Goal: Information Seeking & Learning: Learn about a topic

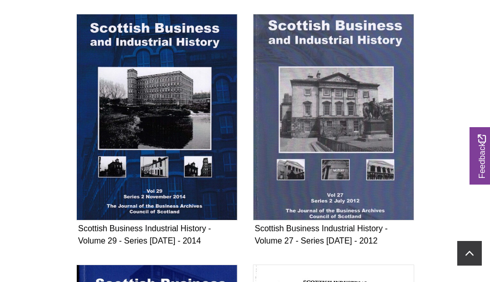
scroll to position [726, 0]
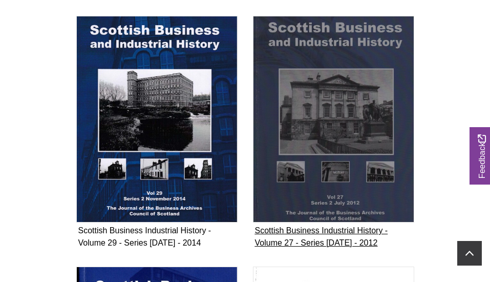
click at [336, 159] on img "Subcollection" at bounding box center [333, 119] width 161 height 206
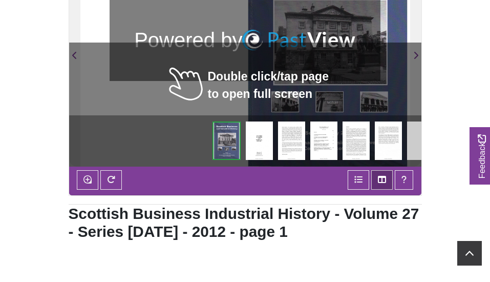
scroll to position [289, 0]
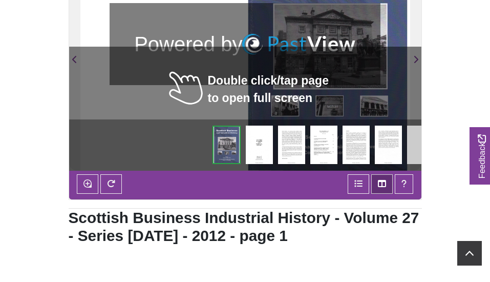
click at [326, 143] on img at bounding box center [323, 144] width 27 height 38
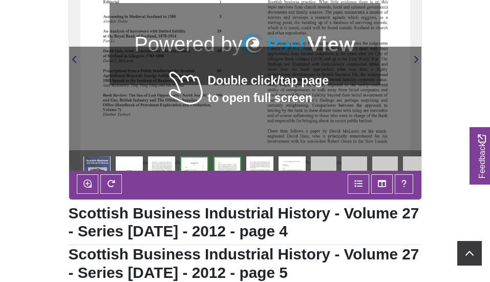
click at [193, 142] on div at bounding box center [162, 53] width 165 height 233
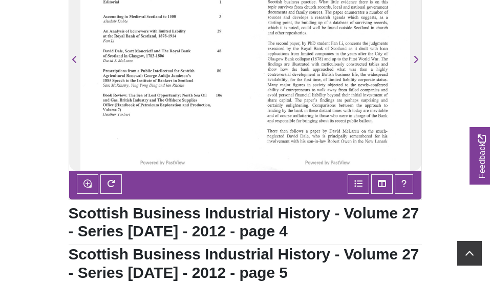
click at [176, 22] on div at bounding box center [162, 53] width 165 height 233
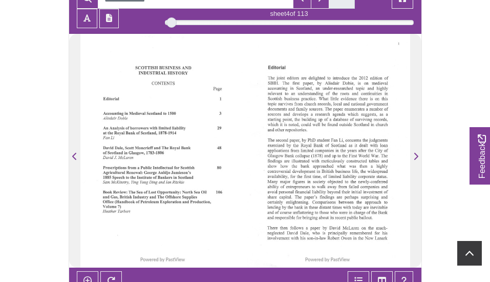
scroll to position [211, 0]
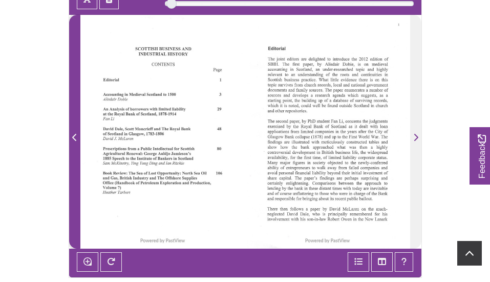
click at [74, 134] on icon "Previous Page" at bounding box center [74, 137] width 5 height 8
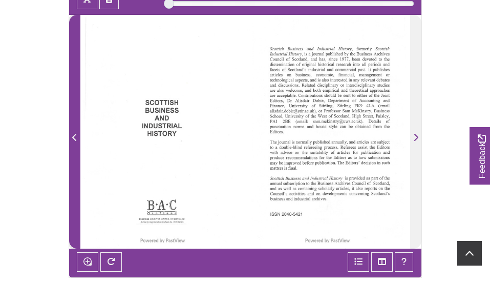
click at [74, 134] on icon "Previous Page" at bounding box center [74, 137] width 5 height 8
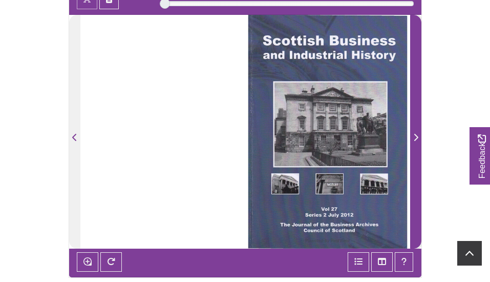
click at [414, 137] on icon "Next Page" at bounding box center [415, 137] width 5 height 8
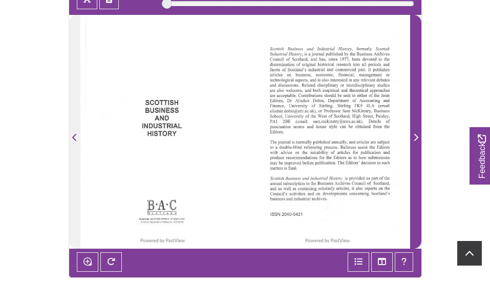
click at [415, 137] on icon "Next Page" at bounding box center [415, 137] width 5 height 8
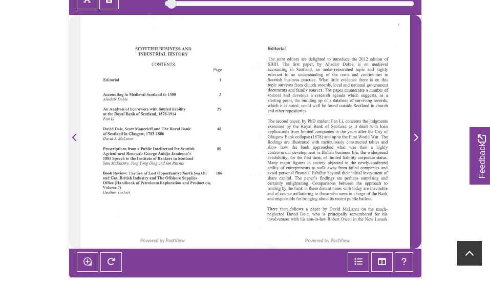
click at [415, 137] on icon "Next Page" at bounding box center [415, 137] width 5 height 8
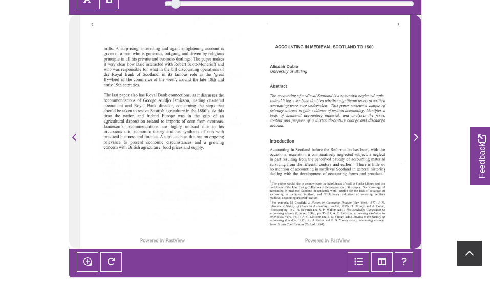
click at [415, 137] on icon "Next Page" at bounding box center [415, 137] width 5 height 8
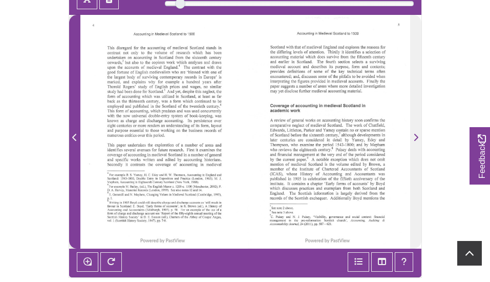
click at [71, 136] on span "Previous Page" at bounding box center [75, 138] width 10 height 12
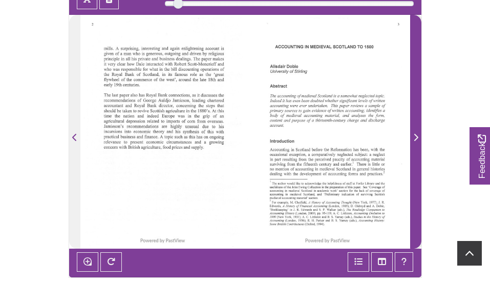
click at [415, 137] on icon "Next Page" at bounding box center [415, 137] width 5 height 8
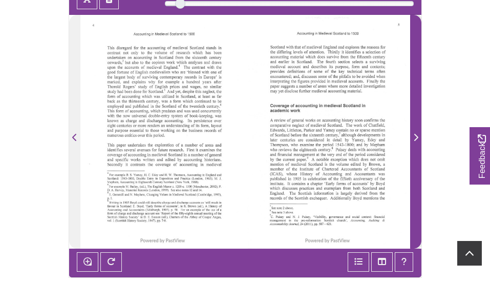
click at [416, 137] on icon "Next Page" at bounding box center [416, 137] width 4 height 7
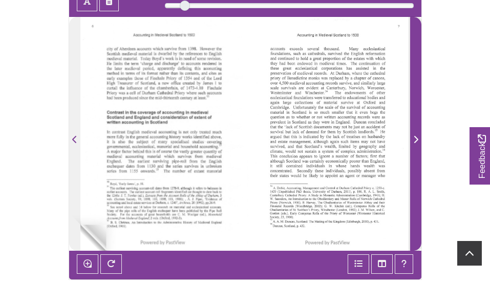
scroll to position [209, 0]
click at [416, 139] on icon "Next Page" at bounding box center [416, 139] width 4 height 7
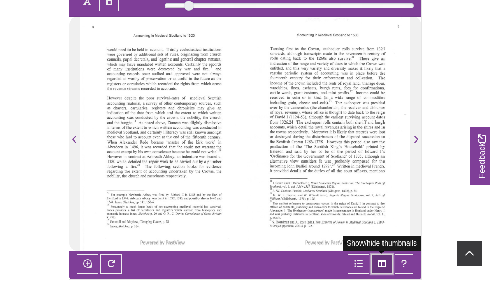
click at [384, 263] on icon "Thumbnails" at bounding box center [382, 263] width 8 height 8
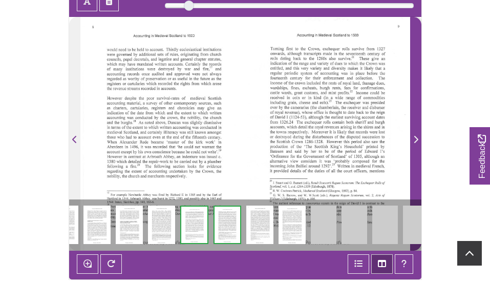
click at [417, 138] on icon "Next Page" at bounding box center [416, 139] width 4 height 7
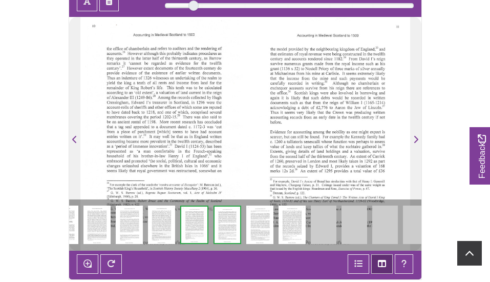
click at [419, 221] on img at bounding box center [416, 224] width 26 height 38
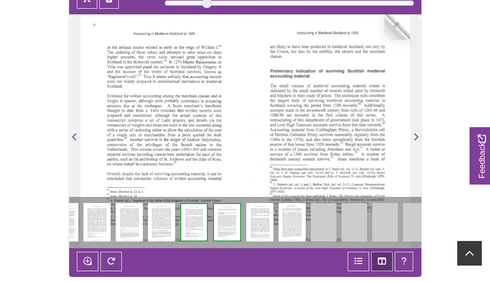
scroll to position [214, 0]
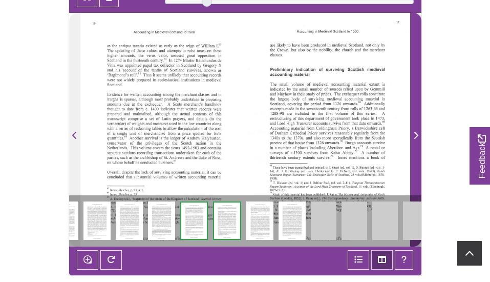
click at [412, 133] on span "Next Page" at bounding box center [416, 136] width 10 height 12
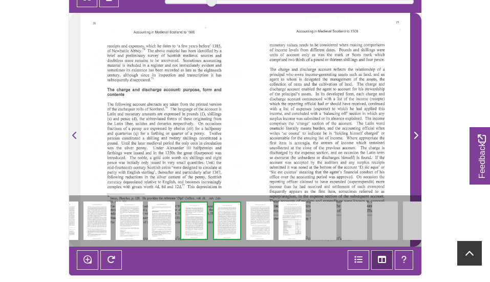
drag, startPoint x: 417, startPoint y: 194, endPoint x: 422, endPoint y: 217, distance: 23.7
click at [422, 217] on section "Loading sheet 22 of 113 22 **" at bounding box center [245, 119] width 369 height 311
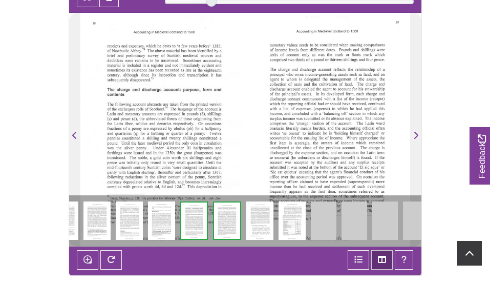
click at [430, 222] on body "Powered by PastView Menu Home" at bounding box center [245, 234] width 490 height 897
drag, startPoint x: 245, startPoint y: 196, endPoint x: 247, endPoint y: 219, distance: 23.2
drag, startPoint x: 242, startPoint y: 196, endPoint x: 244, endPoint y: 212, distance: 17.0
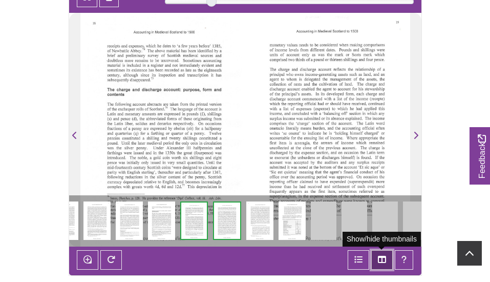
click at [381, 260] on icon "Thumbnails" at bounding box center [382, 259] width 8 height 8
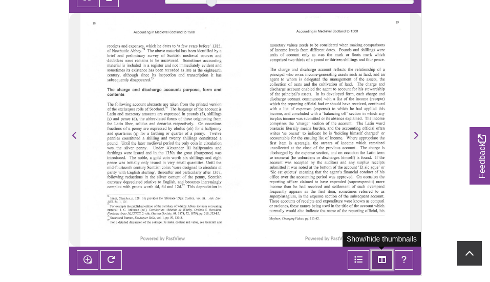
scroll to position [216, 0]
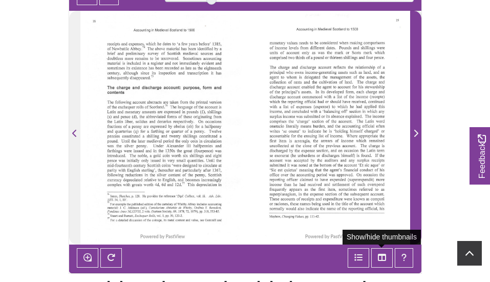
click at [416, 133] on icon "Next Page" at bounding box center [415, 133] width 5 height 8
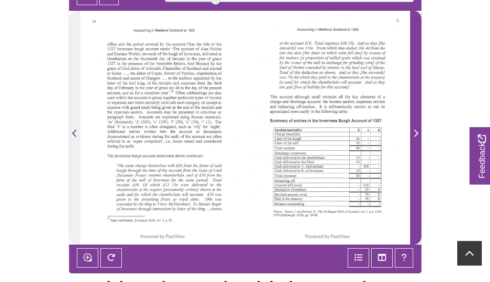
click at [416, 133] on icon "Next Page" at bounding box center [415, 133] width 5 height 8
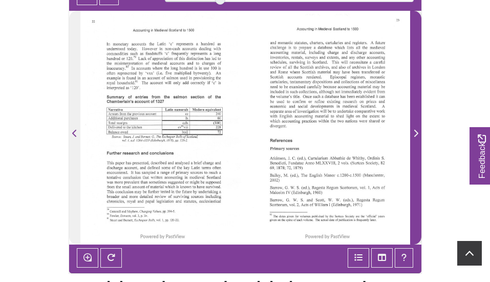
click at [416, 133] on icon "Next Page" at bounding box center [415, 133] width 5 height 8
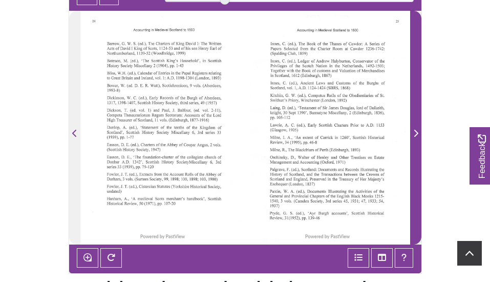
click at [416, 133] on icon "Next Page" at bounding box center [415, 133] width 5 height 8
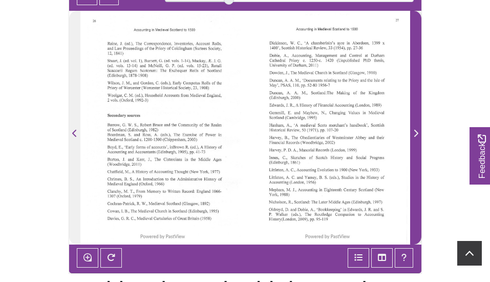
click at [416, 133] on icon "Next Page" at bounding box center [415, 133] width 5 height 8
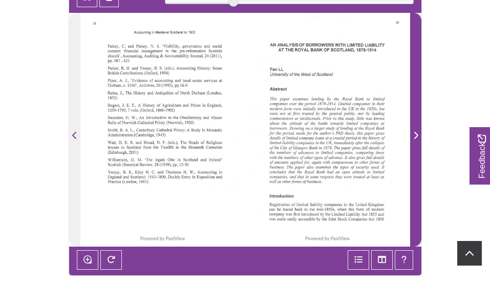
scroll to position [214, 0]
click at [414, 135] on icon "Next Page" at bounding box center [415, 135] width 5 height 8
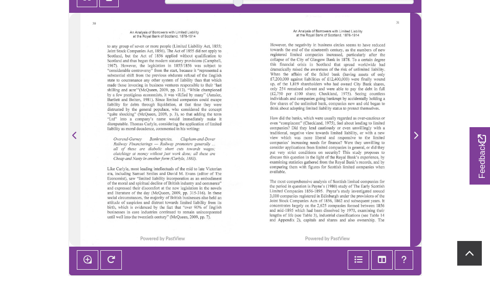
click at [415, 135] on icon "Next Page" at bounding box center [415, 135] width 5 height 8
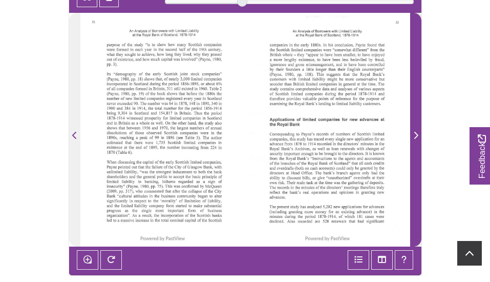
click at [416, 134] on icon "Next Page" at bounding box center [416, 135] width 4 height 7
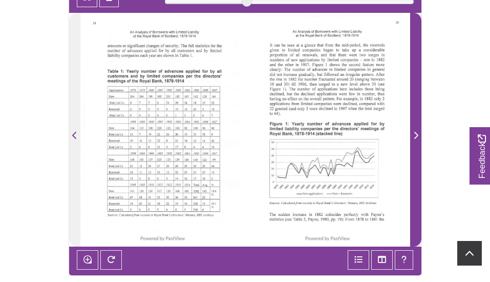
click at [416, 134] on icon "Next Page" at bounding box center [416, 135] width 4 height 7
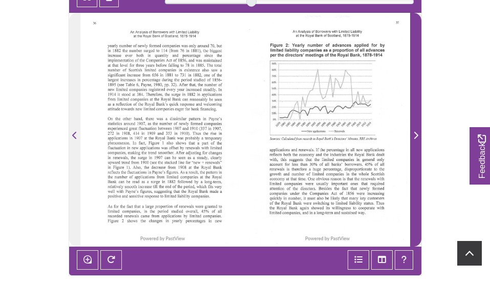
click at [416, 134] on icon "Next Page" at bounding box center [416, 135] width 4 height 7
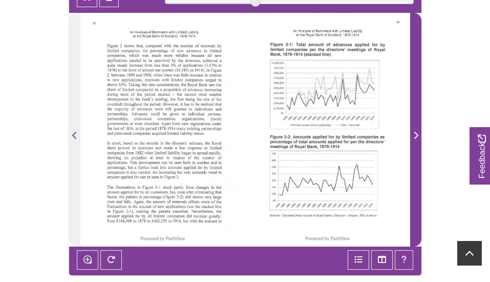
click at [416, 134] on icon "Next Page" at bounding box center [416, 135] width 4 height 7
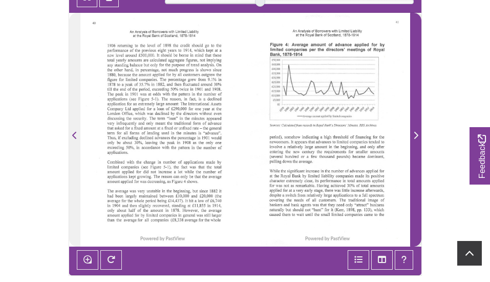
click at [416, 134] on icon "Next Page" at bounding box center [416, 135] width 4 height 7
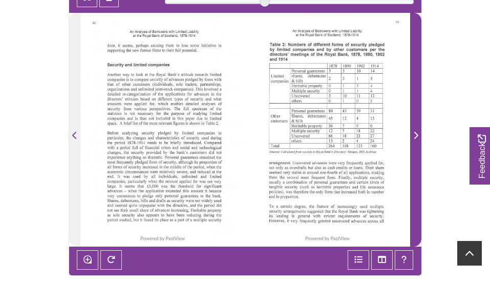
click at [414, 135] on icon "Next Page" at bounding box center [415, 135] width 5 height 8
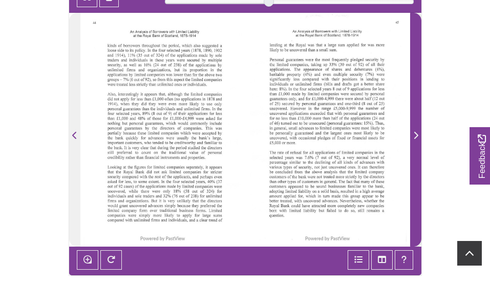
click at [414, 135] on icon "Next Page" at bounding box center [415, 135] width 5 height 8
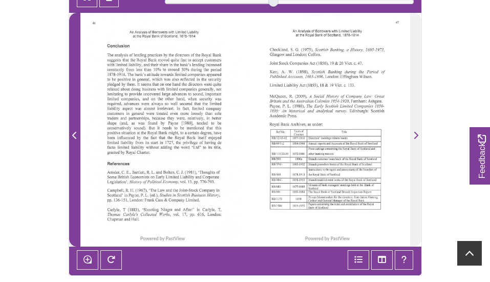
click at [74, 135] on icon "Previous Page" at bounding box center [74, 135] width 5 height 8
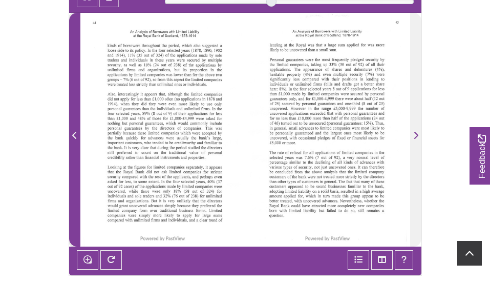
click at [74, 135] on icon "Previous Page" at bounding box center [74, 135] width 5 height 8
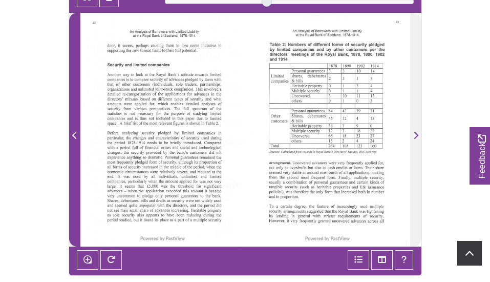
click at [74, 135] on icon "Previous Page" at bounding box center [74, 135] width 5 height 8
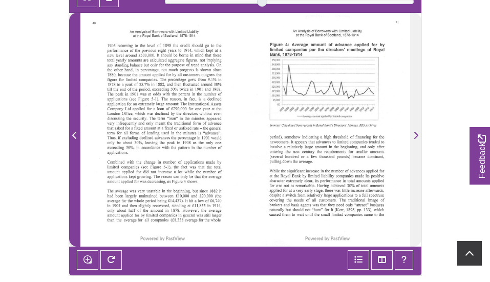
click at [74, 135] on icon "Previous Page" at bounding box center [74, 135] width 5 height 8
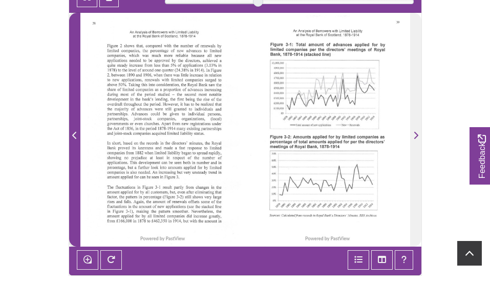
click at [74, 135] on icon "Previous Page" at bounding box center [74, 135] width 5 height 8
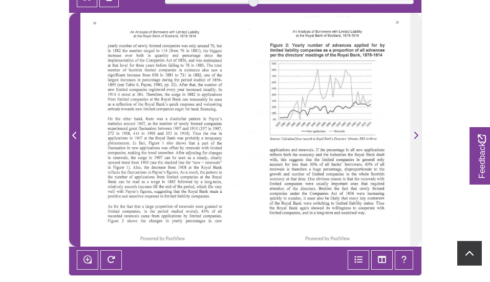
click at [74, 135] on icon "Previous Page" at bounding box center [74, 135] width 5 height 8
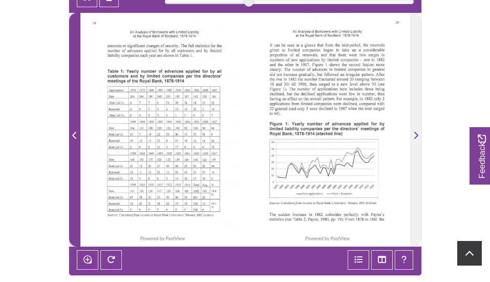
click at [74, 135] on icon "Previous Page" at bounding box center [74, 135] width 5 height 8
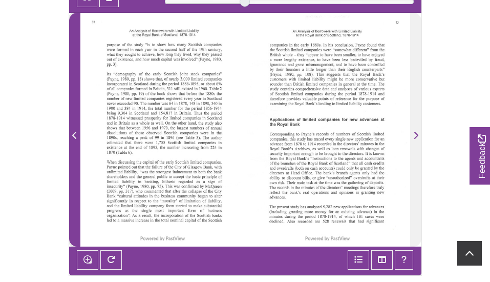
click at [74, 135] on icon "Previous Page" at bounding box center [74, 135] width 5 height 8
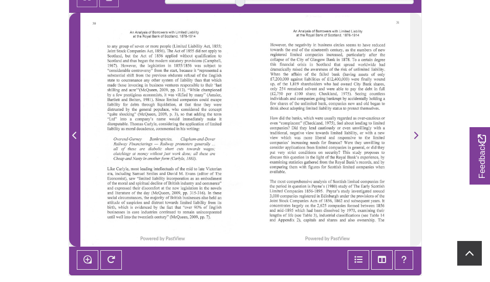
click at [74, 135] on icon "Previous Page" at bounding box center [74, 135] width 5 height 8
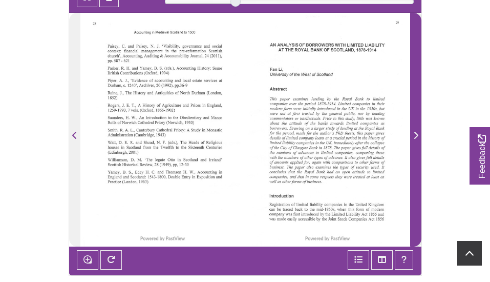
click at [415, 134] on icon "Next Page" at bounding box center [415, 135] width 5 height 8
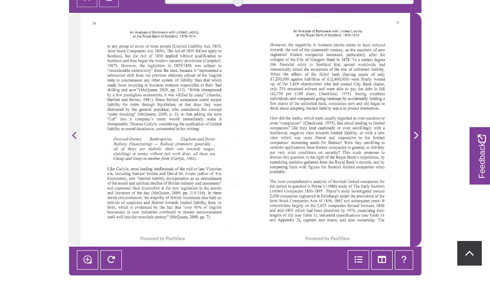
click at [415, 134] on icon "Next Page" at bounding box center [415, 135] width 5 height 8
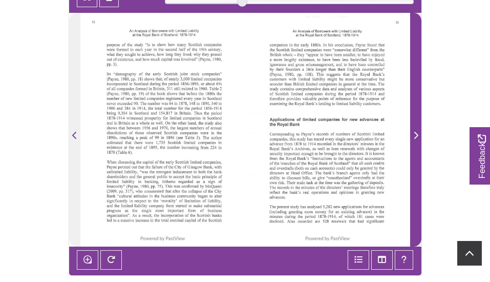
click at [415, 134] on icon "Next Page" at bounding box center [415, 135] width 5 height 8
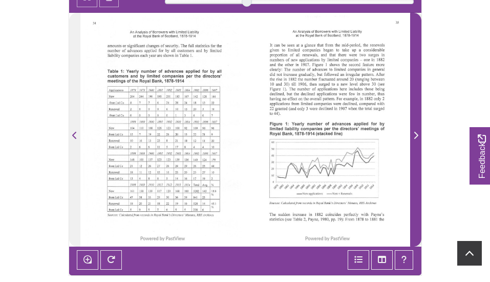
click at [415, 134] on icon "Next Page" at bounding box center [415, 135] width 5 height 8
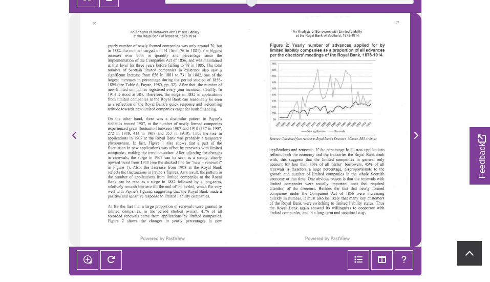
click at [415, 134] on icon "Next Page" at bounding box center [415, 135] width 5 height 8
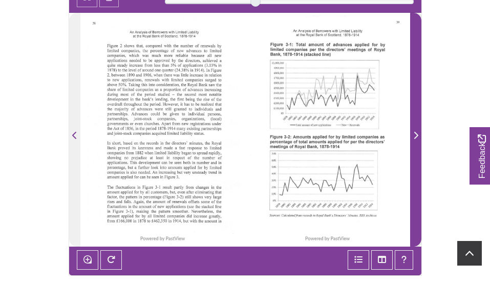
click at [415, 134] on icon "Next Page" at bounding box center [415, 135] width 5 height 8
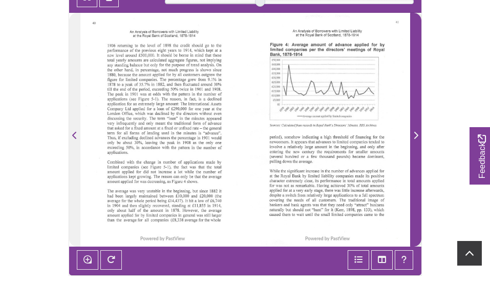
click at [415, 134] on icon "Next Page" at bounding box center [415, 135] width 5 height 8
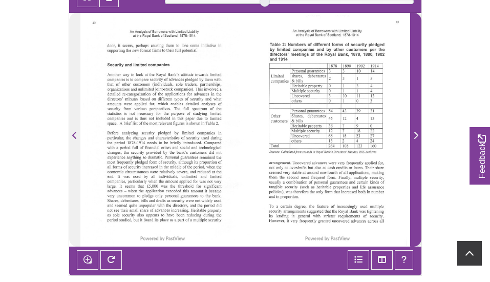
click at [415, 134] on icon "Next Page" at bounding box center [415, 135] width 5 height 8
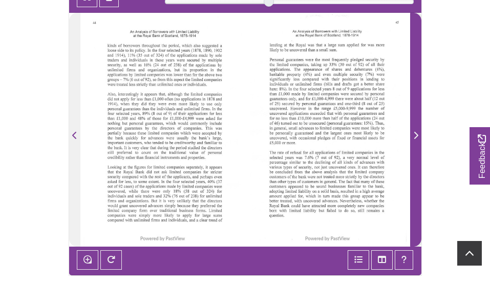
click at [415, 134] on icon "Next Page" at bounding box center [415, 135] width 5 height 8
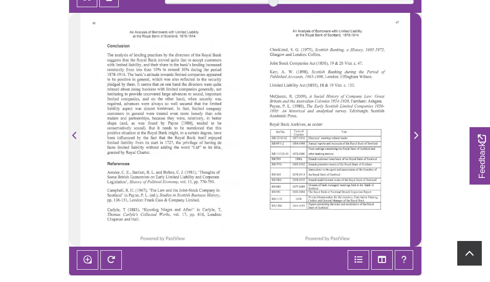
click at [416, 135] on icon "Next Page" at bounding box center [416, 135] width 4 height 7
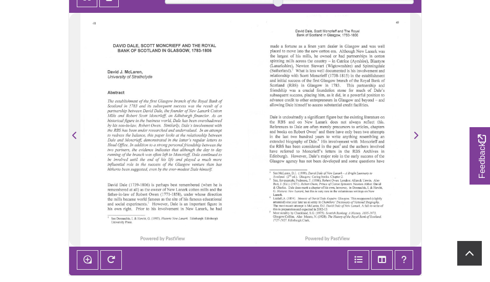
click at [135, 122] on div at bounding box center [162, 129] width 165 height 233
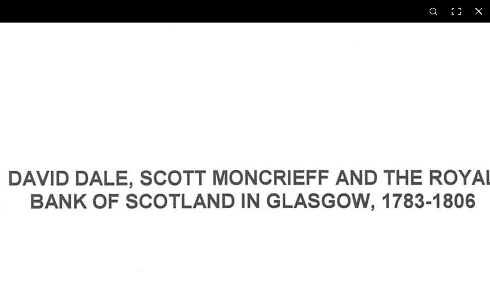
scroll to position [517, 0]
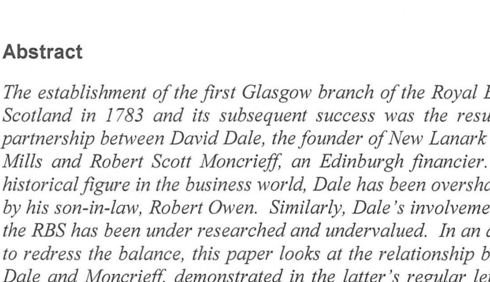
click at [324, 20] on div "1 / 1" at bounding box center [245, 141] width 490 height 282
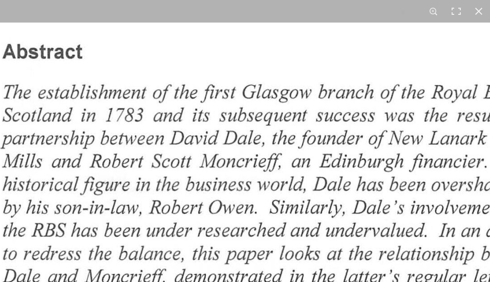
click at [242, 58] on img at bounding box center [265, 227] width 782 height 1106
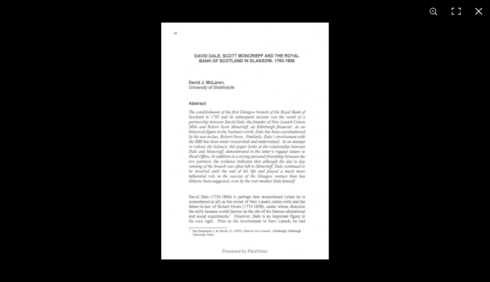
click at [310, 71] on img at bounding box center [244, 141] width 167 height 237
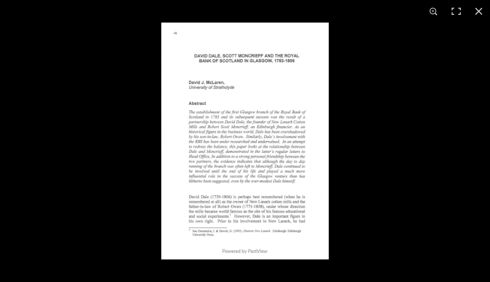
click at [318, 150] on img at bounding box center [244, 141] width 167 height 237
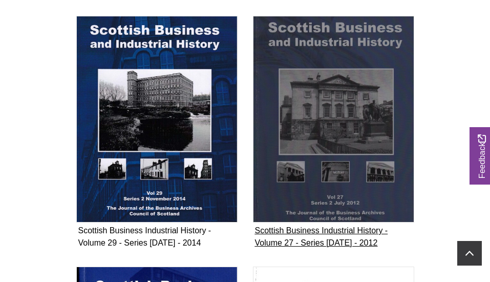
click at [346, 130] on img "Subcollection" at bounding box center [333, 119] width 161 height 206
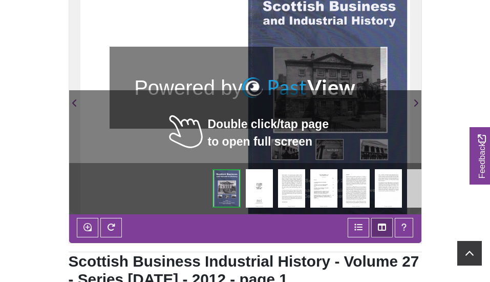
scroll to position [231, 0]
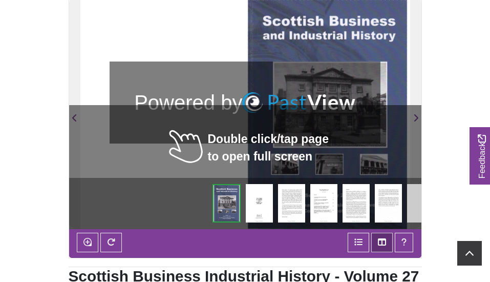
click at [317, 199] on img at bounding box center [323, 203] width 27 height 38
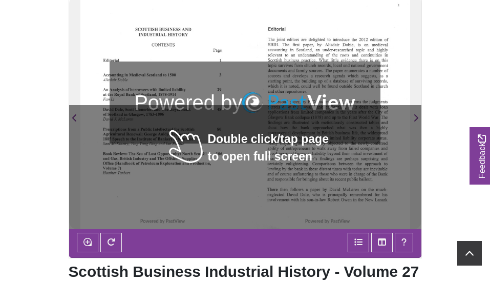
click at [245, 119] on div at bounding box center [327, 111] width 165 height 233
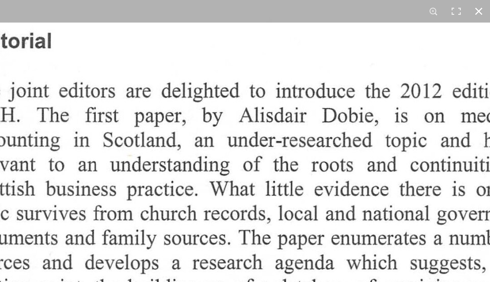
click at [285, 7] on div "1 / 1" at bounding box center [245, 141] width 490 height 282
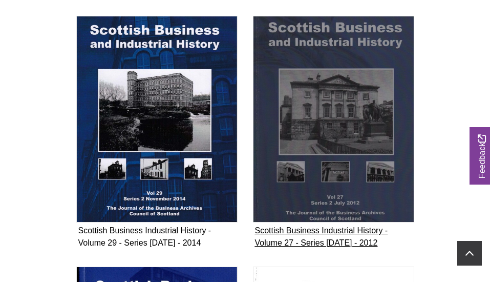
click at [306, 230] on figure "Scottish Business Industrial History - Volume 27 - Series 2 July - 2012 Collect…" at bounding box center [333, 133] width 161 height 235
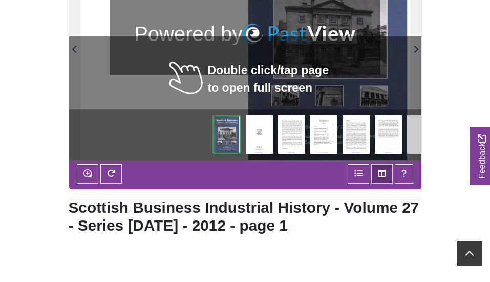
scroll to position [300, 0]
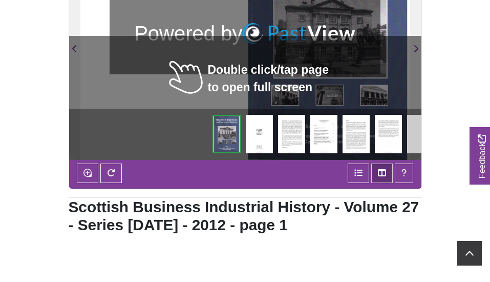
click at [318, 139] on img at bounding box center [323, 134] width 27 height 38
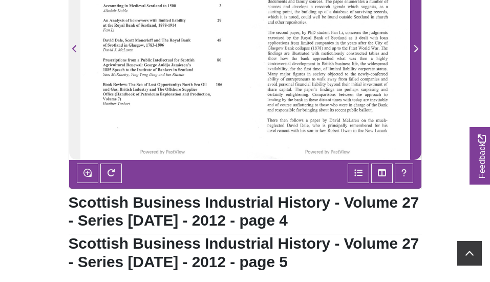
click at [417, 48] on icon "Next Page" at bounding box center [416, 48] width 4 height 7
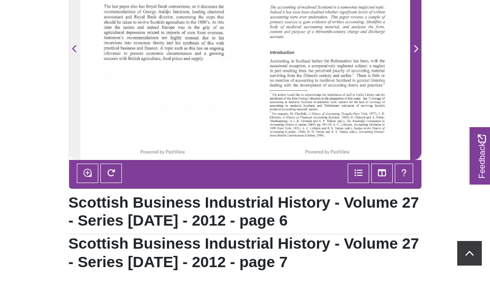
click at [416, 47] on icon "Next Page" at bounding box center [416, 48] width 4 height 7
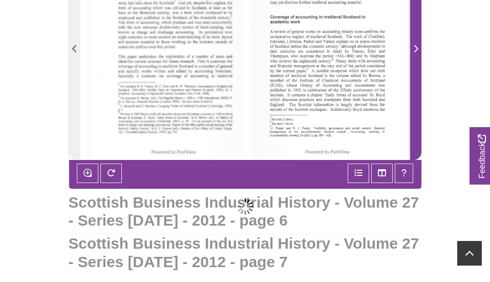
click at [416, 47] on icon "Next Page" at bounding box center [416, 48] width 4 height 7
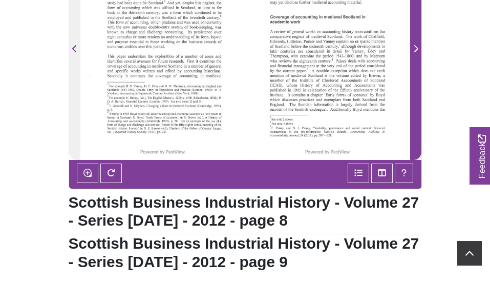
click at [416, 47] on icon "Next Page" at bounding box center [416, 48] width 4 height 7
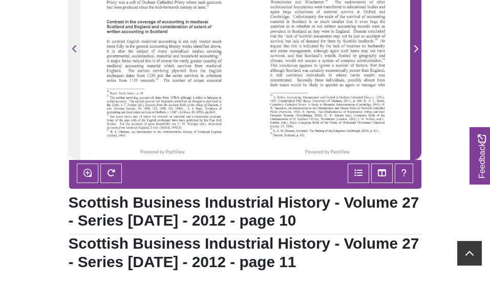
click at [416, 47] on icon "Next Page" at bounding box center [416, 48] width 4 height 7
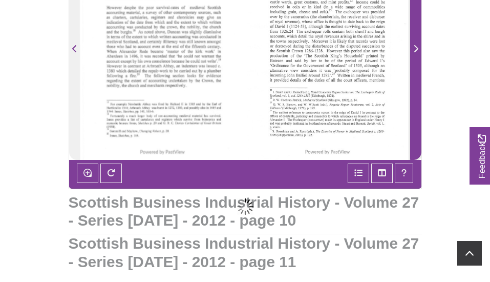
click at [416, 47] on icon "Next Page" at bounding box center [416, 48] width 4 height 7
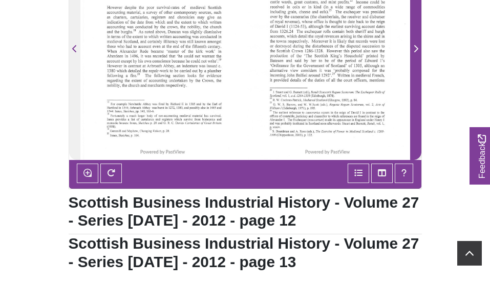
click at [416, 51] on icon "Next Page" at bounding box center [415, 49] width 5 height 8
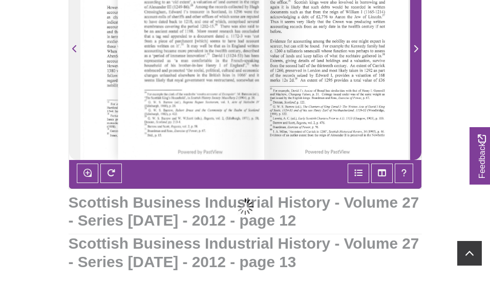
click at [416, 51] on icon "Next Page" at bounding box center [415, 49] width 5 height 8
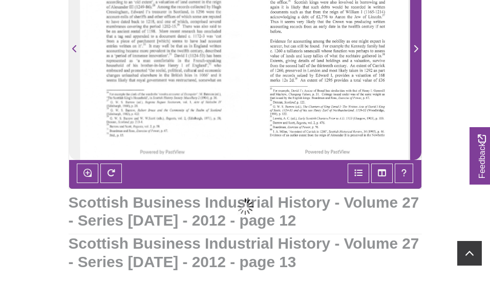
click at [416, 51] on icon "Next Page" at bounding box center [415, 49] width 5 height 8
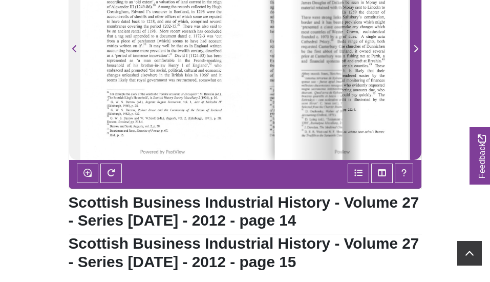
click at [416, 51] on icon "Next Page" at bounding box center [415, 49] width 5 height 8
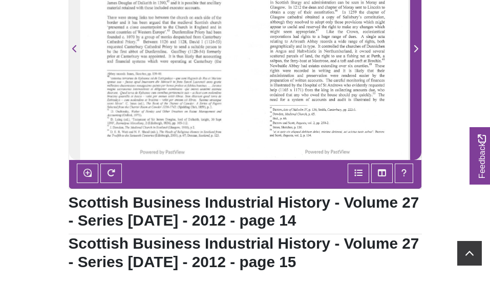
click at [416, 51] on icon "Next Page" at bounding box center [415, 49] width 5 height 8
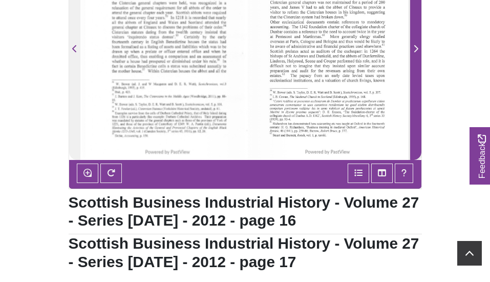
click at [416, 51] on icon "Next Page" at bounding box center [415, 49] width 5 height 8
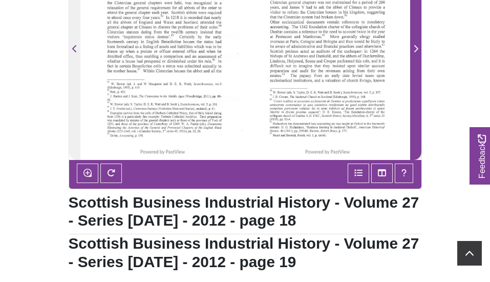
click at [416, 45] on icon "Next Page" at bounding box center [415, 49] width 5 height 8
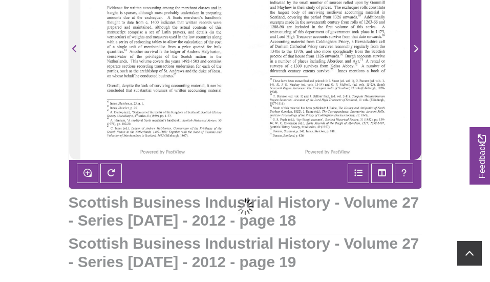
click at [416, 46] on icon "Next Page" at bounding box center [415, 49] width 5 height 8
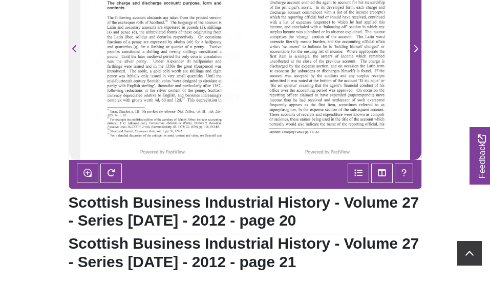
click at [416, 46] on icon "Next Page" at bounding box center [415, 49] width 5 height 8
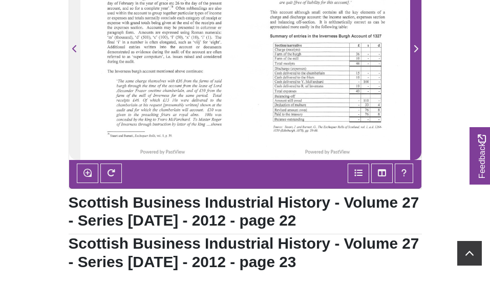
click at [416, 46] on icon "Next Page" at bounding box center [415, 49] width 5 height 8
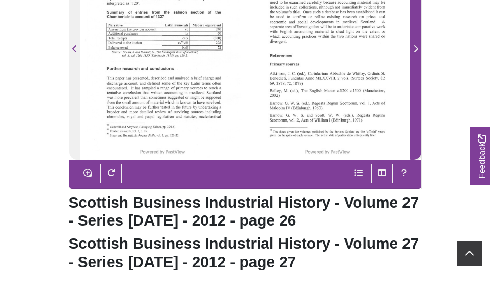
click at [416, 46] on icon "Next Page" at bounding box center [415, 49] width 5 height 8
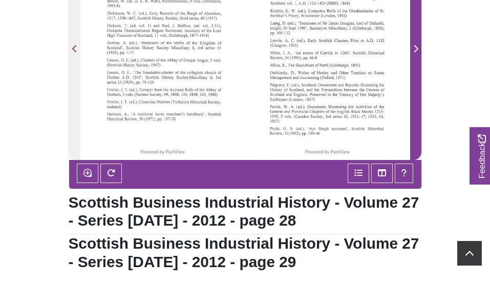
click at [416, 46] on icon "Next Page" at bounding box center [415, 49] width 5 height 8
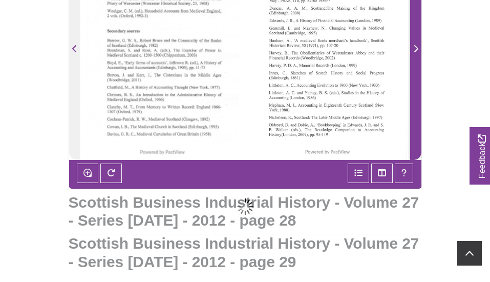
click at [416, 46] on icon "Next Page" at bounding box center [415, 49] width 5 height 8
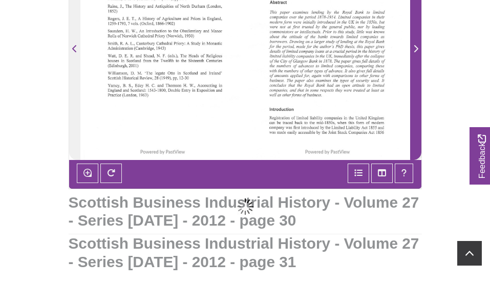
click at [416, 46] on icon "Next Page" at bounding box center [415, 49] width 5 height 8
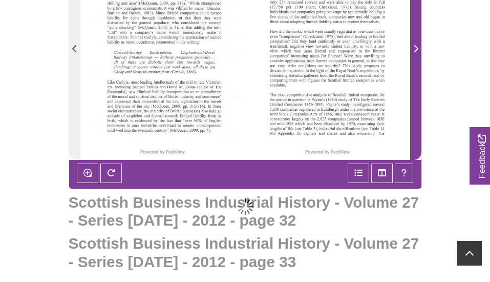
click at [416, 46] on icon "Next Page" at bounding box center [415, 49] width 5 height 8
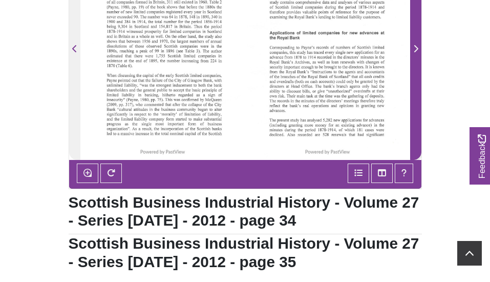
click at [416, 46] on icon "Next Page" at bounding box center [415, 49] width 5 height 8
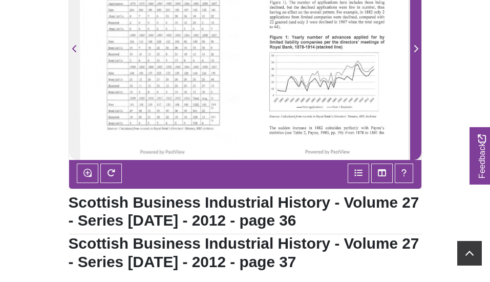
click at [416, 46] on icon "Next Page" at bounding box center [415, 49] width 5 height 8
click at [416, 48] on icon "Next Page" at bounding box center [415, 49] width 5 height 8
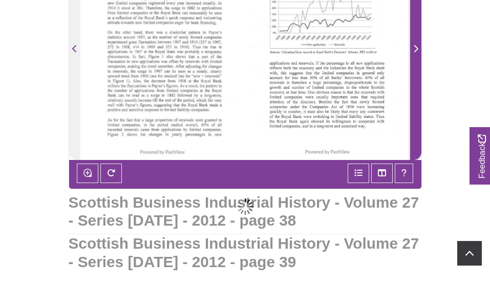
click at [416, 48] on icon "Next Page" at bounding box center [415, 49] width 5 height 8
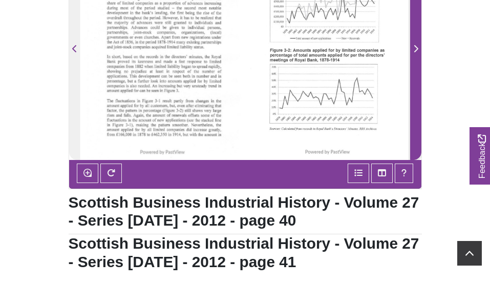
click at [416, 48] on icon "Next Page" at bounding box center [415, 49] width 5 height 8
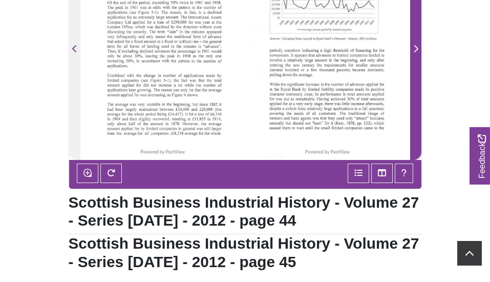
click at [416, 48] on icon "Next Page" at bounding box center [415, 49] width 5 height 8
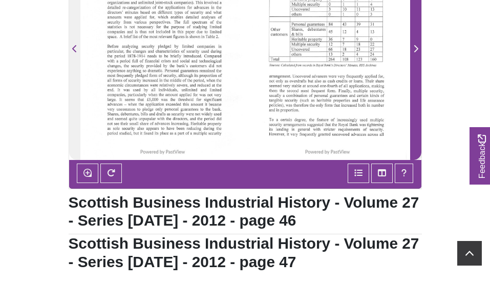
click at [418, 48] on span "Next Page" at bounding box center [416, 49] width 10 height 12
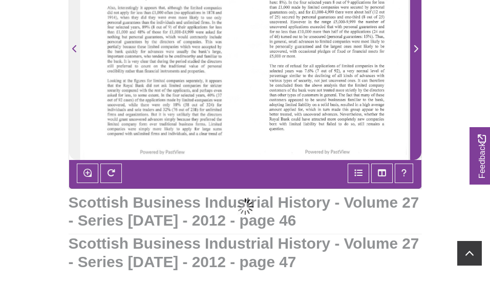
click at [418, 48] on span "Next Page" at bounding box center [416, 49] width 10 height 12
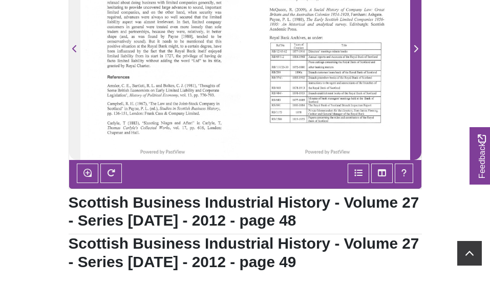
click at [418, 48] on span "Next Page" at bounding box center [416, 49] width 10 height 12
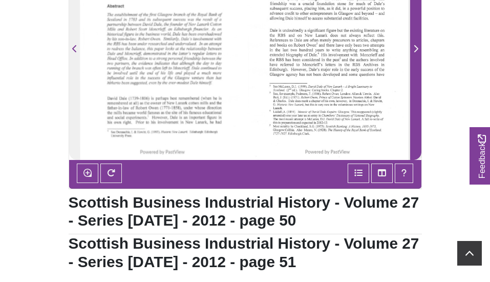
click at [418, 48] on span "Next Page" at bounding box center [416, 49] width 10 height 12
click at [417, 49] on icon "Next Page" at bounding box center [415, 49] width 5 height 8
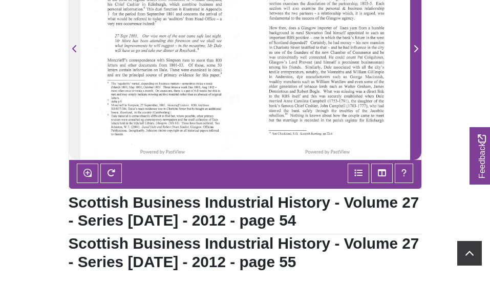
click at [417, 49] on icon "Next Page" at bounding box center [415, 49] width 5 height 8
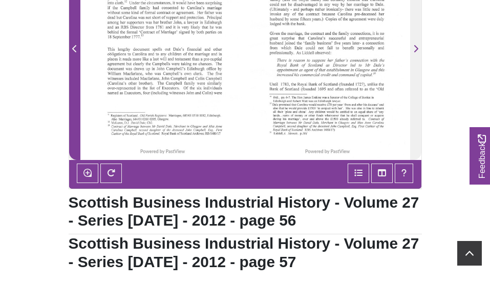
click at [74, 47] on icon "Previous Page" at bounding box center [74, 48] width 4 height 7
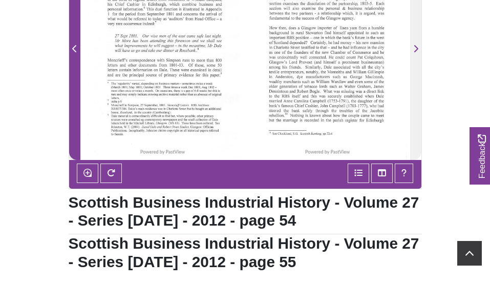
click at [74, 47] on icon "Previous Page" at bounding box center [74, 48] width 4 height 7
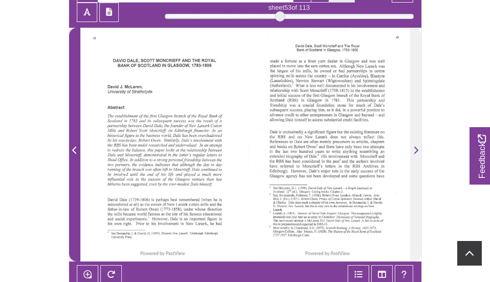
scroll to position [195, 0]
